Goal: Communication & Community: Answer question/provide support

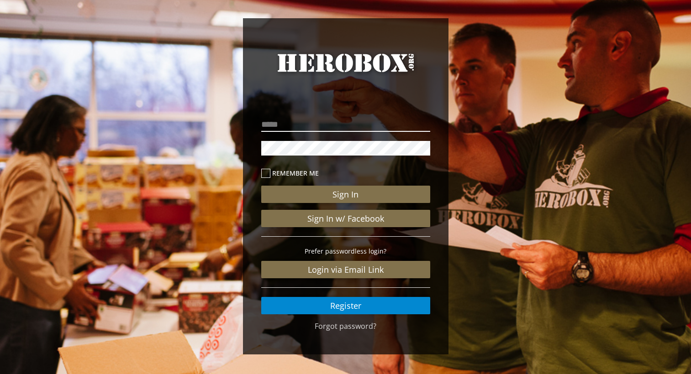
click at [304, 123] on input "email" at bounding box center [345, 124] width 169 height 15
type input "**********"
click at [261, 186] on button "Sign In" at bounding box center [345, 194] width 169 height 17
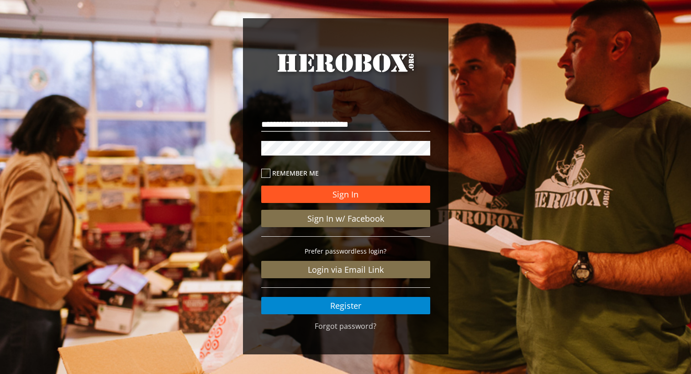
click at [303, 189] on button "Sign In" at bounding box center [345, 194] width 169 height 17
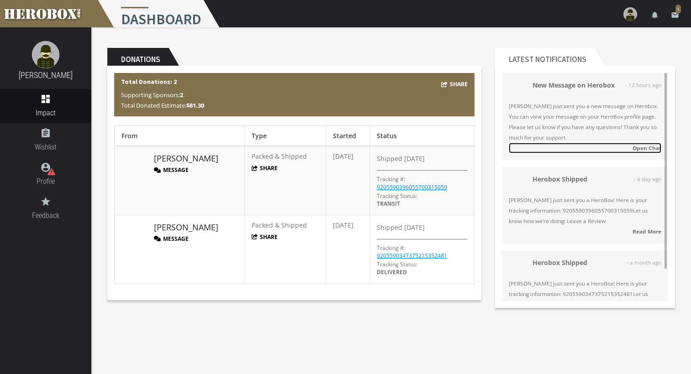
click at [643, 147] on strong "Open Chat" at bounding box center [646, 147] width 29 height 7
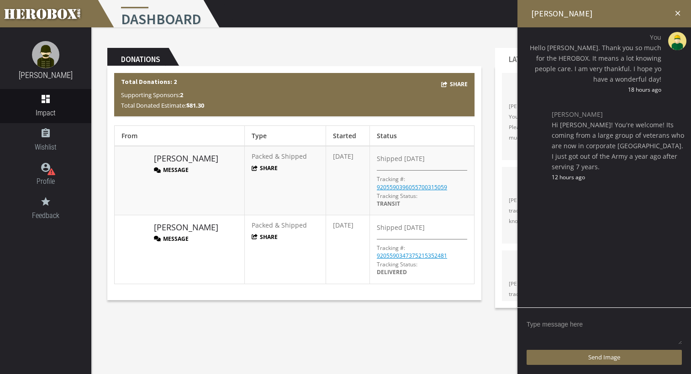
click at [550, 331] on textarea at bounding box center [603, 331] width 155 height 28
drag, startPoint x: 647, startPoint y: 323, endPoint x: 634, endPoint y: 325, distance: 12.9
click at [634, 325] on textarea "Thank you for your service. You folks know what it feels like to get a suprise …" at bounding box center [603, 331] width 155 height 28
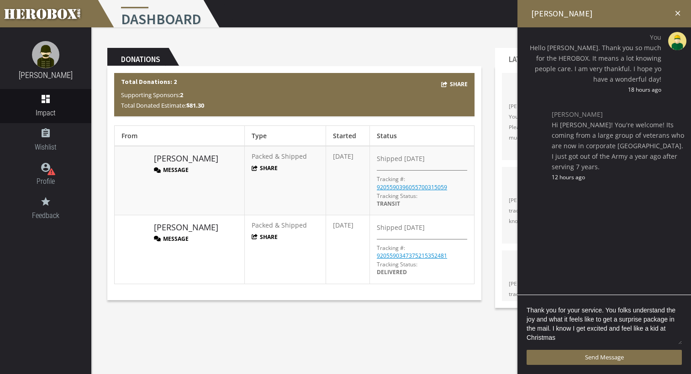
scroll to position [1, 0]
type textarea "Thank you for your service. You folks understand the joy and what it feels like…"
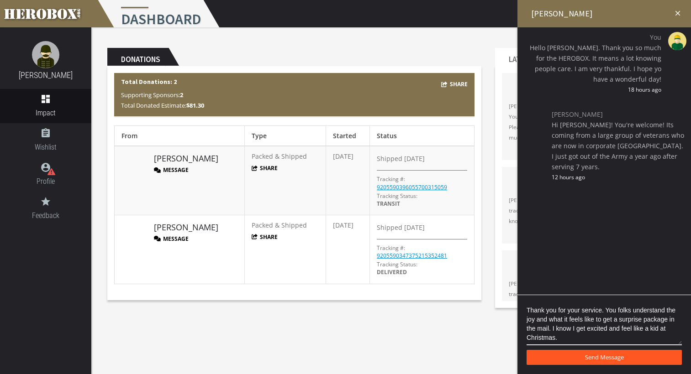
click at [604, 353] on span "Send Message" at bounding box center [604, 357] width 39 height 8
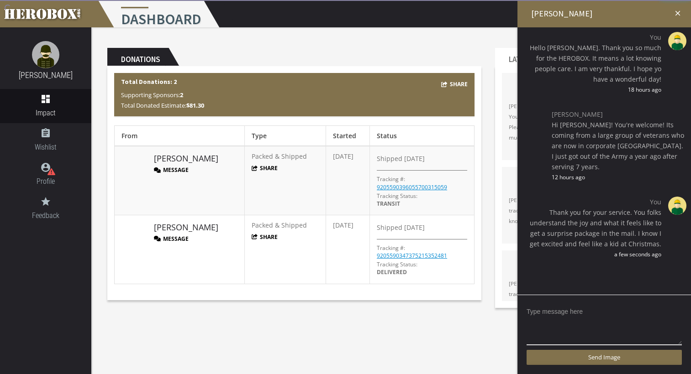
scroll to position [0, 0]
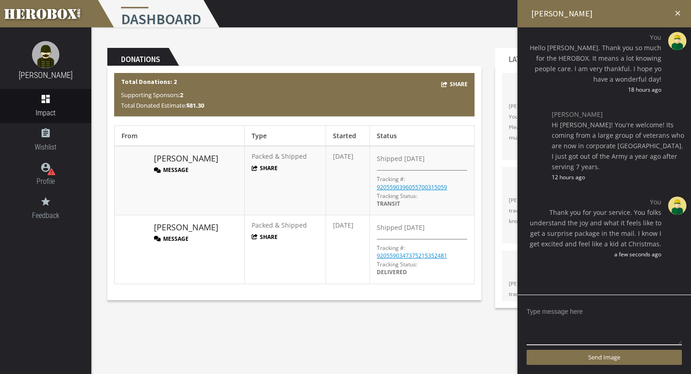
click at [677, 12] on icon "close" at bounding box center [677, 13] width 8 height 8
